Goal: Find specific page/section: Find specific page/section

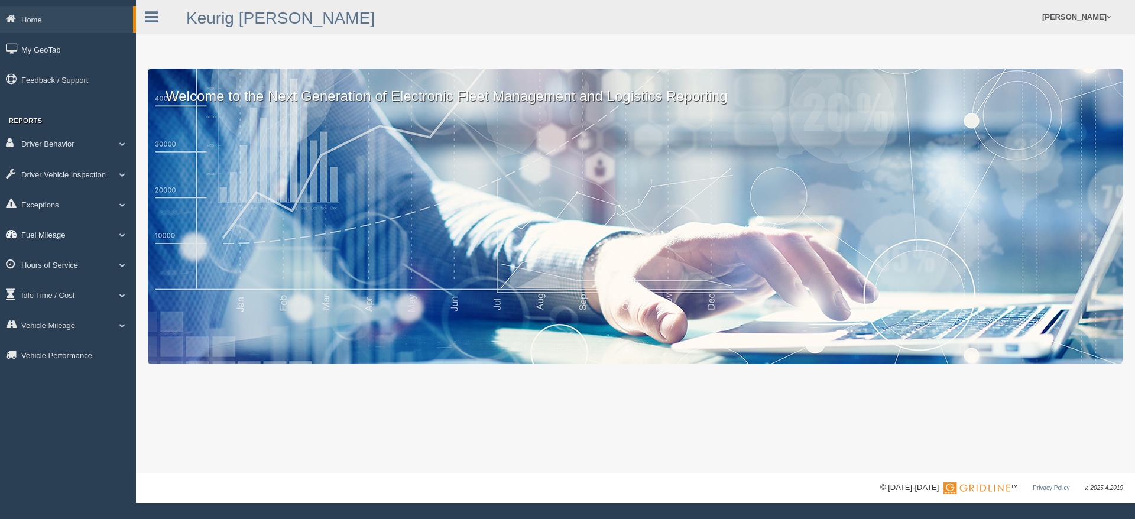
click at [54, 235] on link "Fuel Mileage" at bounding box center [68, 234] width 136 height 27
click at [57, 282] on link "Fuel Mileage" at bounding box center [77, 282] width 112 height 21
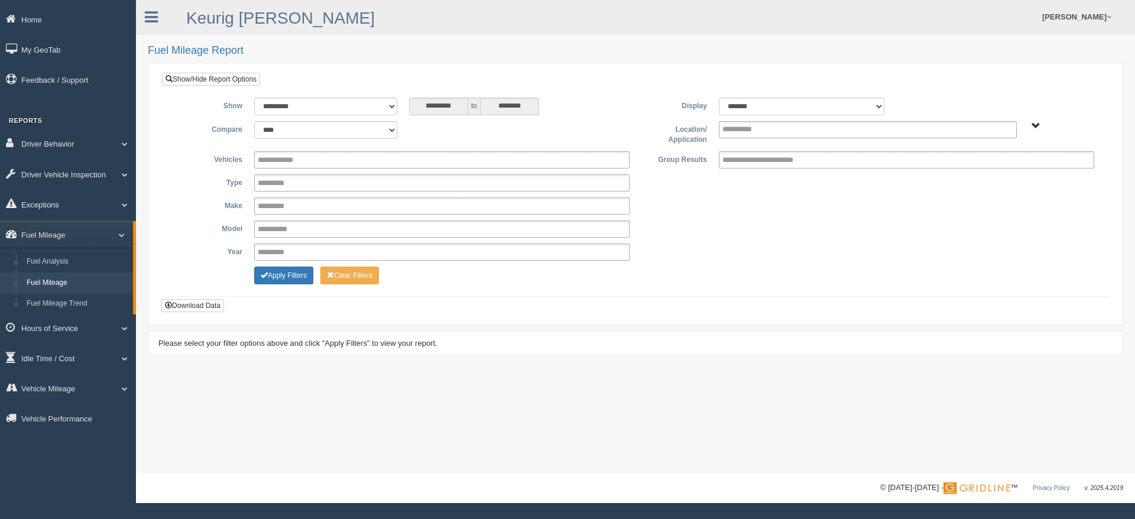
click at [1037, 124] on span "Northlake - OTR" at bounding box center [1035, 126] width 9 height 9
click at [994, 166] on button "Northlake - OTR" at bounding box center [996, 168] width 59 height 13
click at [293, 273] on button "Apply Filters" at bounding box center [283, 276] width 59 height 18
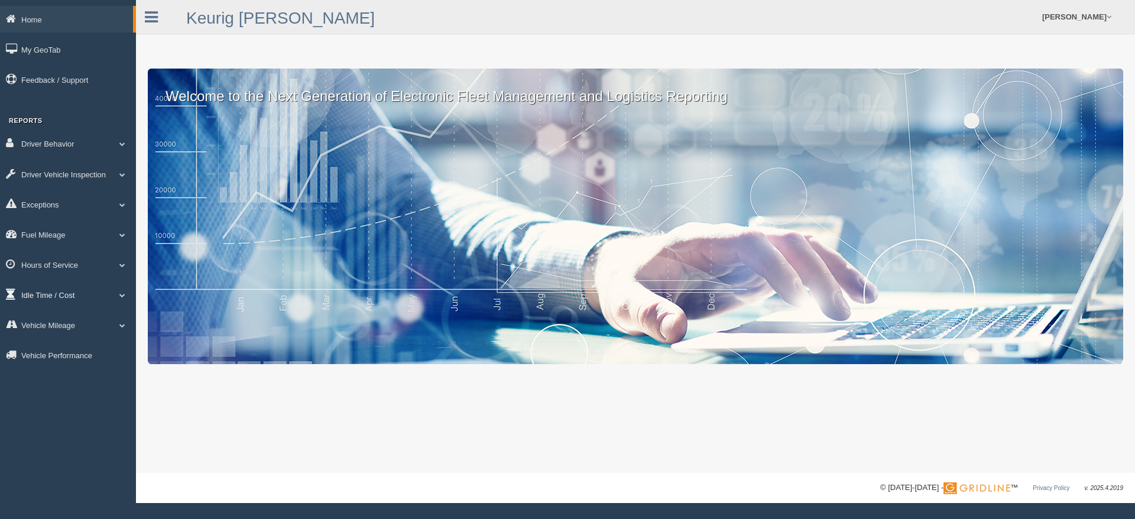
click at [50, 292] on link "Idle Time / Cost" at bounding box center [68, 294] width 136 height 27
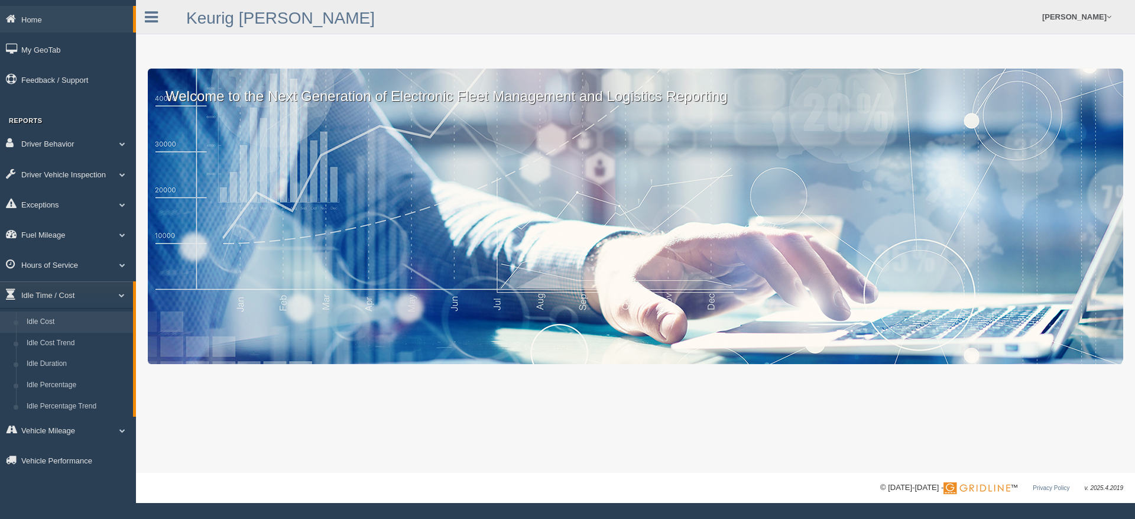
click at [44, 320] on link "Idle Cost" at bounding box center [77, 322] width 112 height 21
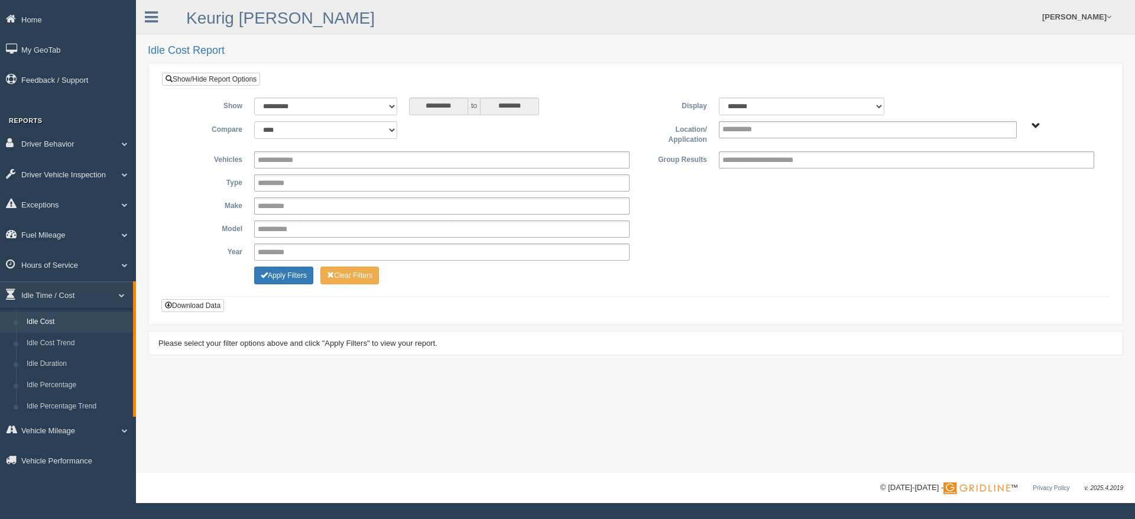
click at [1035, 128] on span "Northlake - OTR" at bounding box center [1035, 126] width 9 height 9
click at [982, 171] on button "Northlake - OTR" at bounding box center [996, 168] width 59 height 13
click at [280, 277] on button "Apply Filters" at bounding box center [283, 276] width 59 height 18
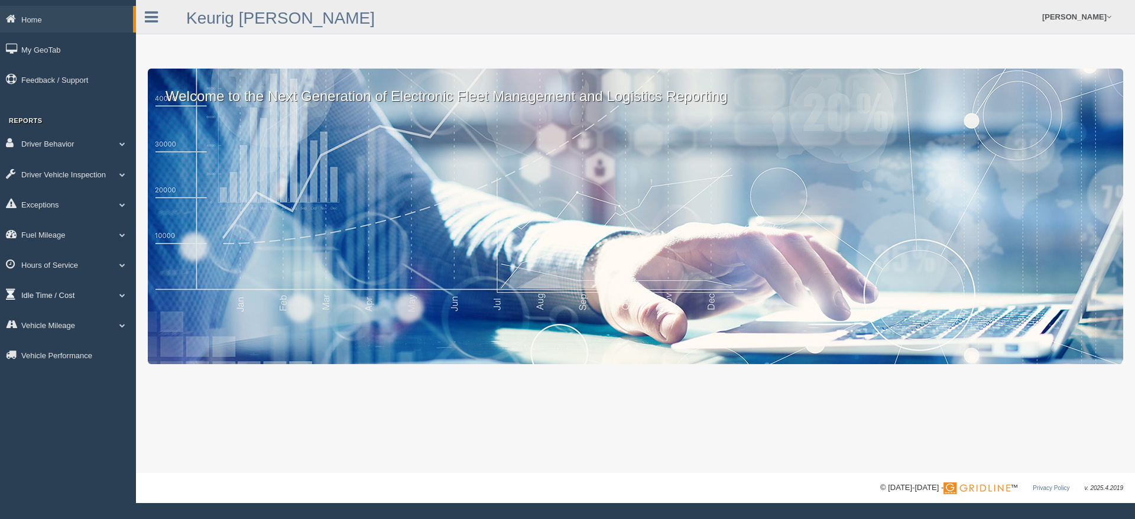
click at [53, 293] on link "Idle Time / Cost" at bounding box center [68, 294] width 136 height 27
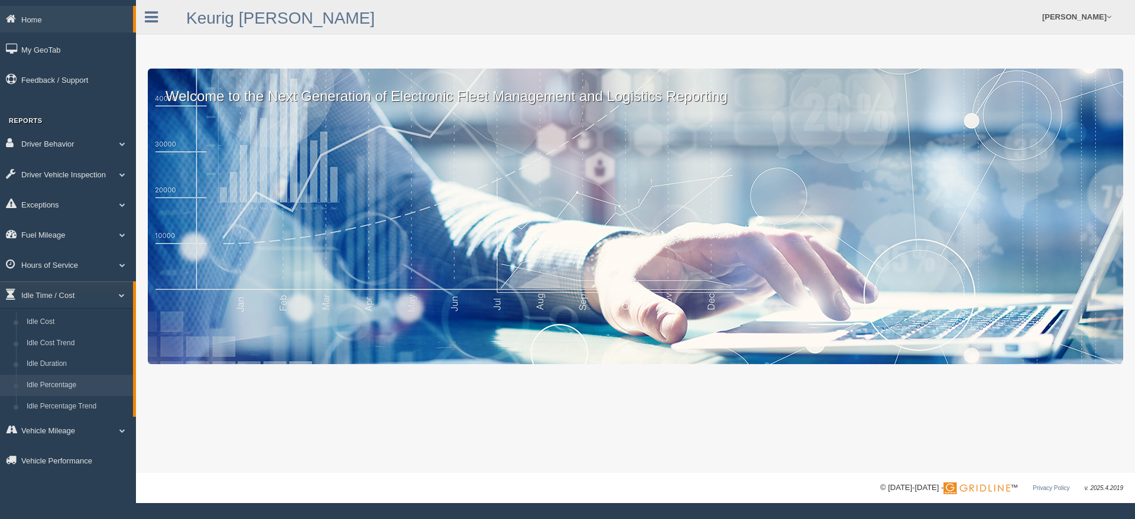
click at [63, 382] on link "Idle Percentage" at bounding box center [77, 385] width 112 height 21
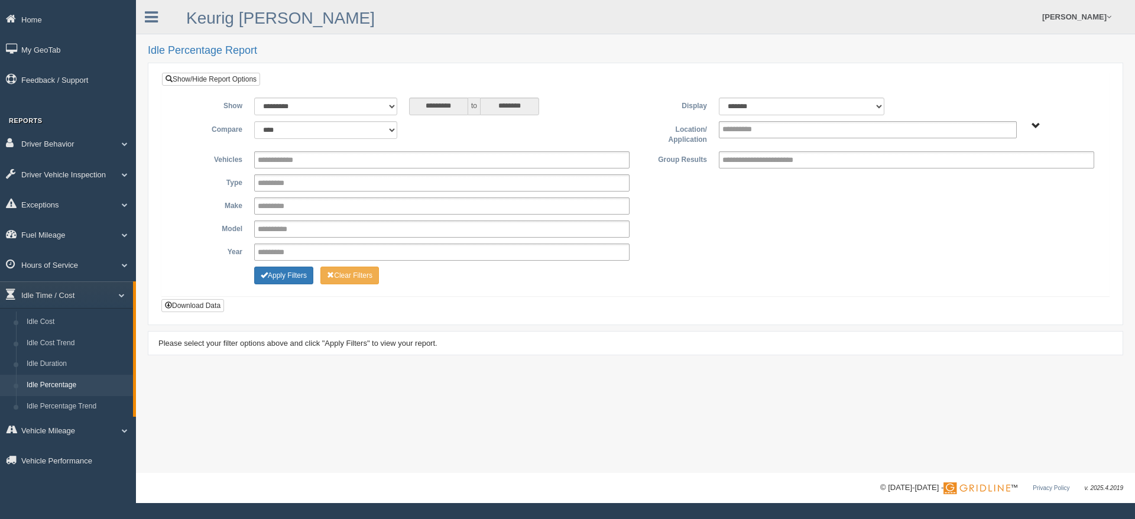
click at [1033, 127] on span "Northlake - OTR" at bounding box center [1035, 126] width 9 height 9
click at [993, 169] on button "Northlake - OTR" at bounding box center [996, 168] width 59 height 13
click at [299, 274] on button "Apply Filters" at bounding box center [283, 276] width 59 height 18
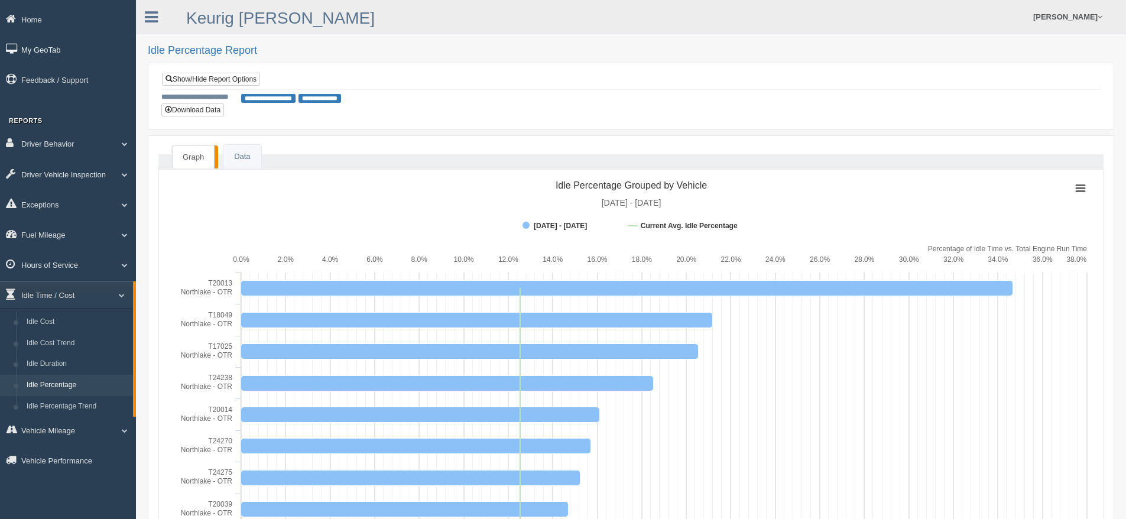
click at [37, 46] on link "My GeoTab" at bounding box center [68, 49] width 136 height 27
